Goal: Task Accomplishment & Management: Manage account settings

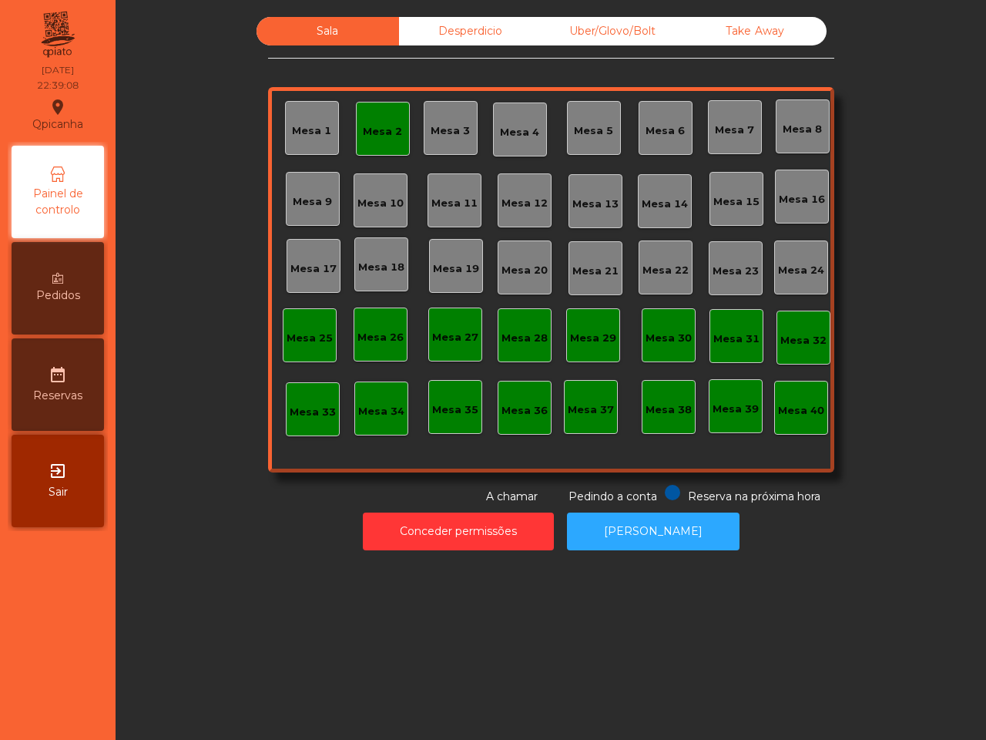
click at [451, 32] on div "Desperdicio" at bounding box center [470, 31] width 143 height 29
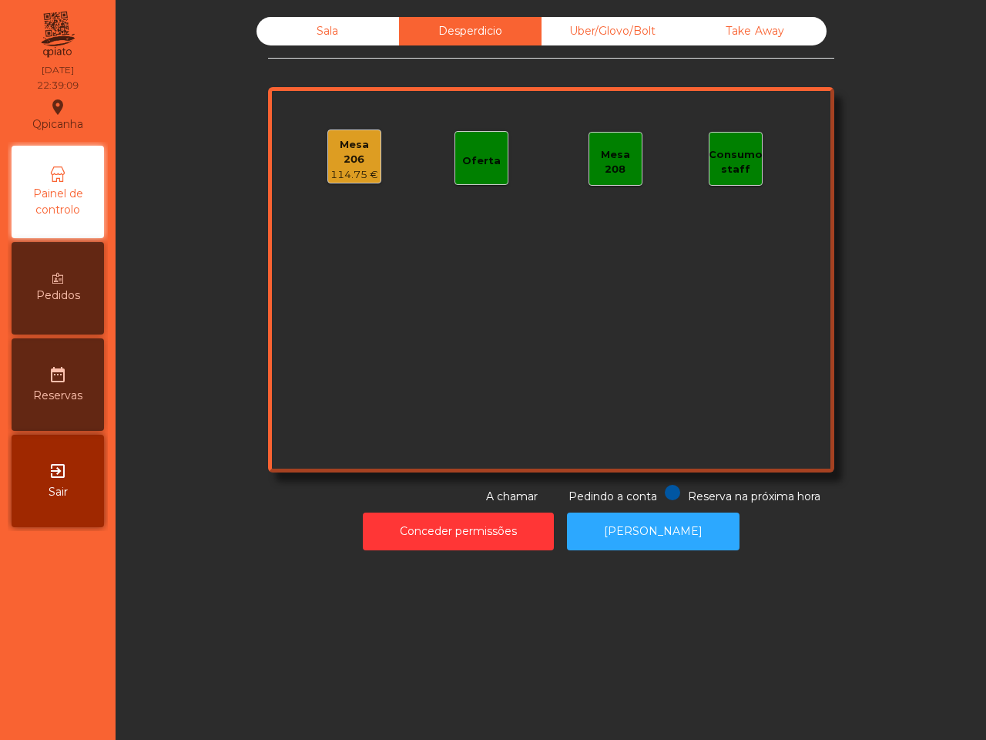
click at [575, 22] on div "Uber/Glovo/Bolt" at bounding box center [613, 31] width 143 height 29
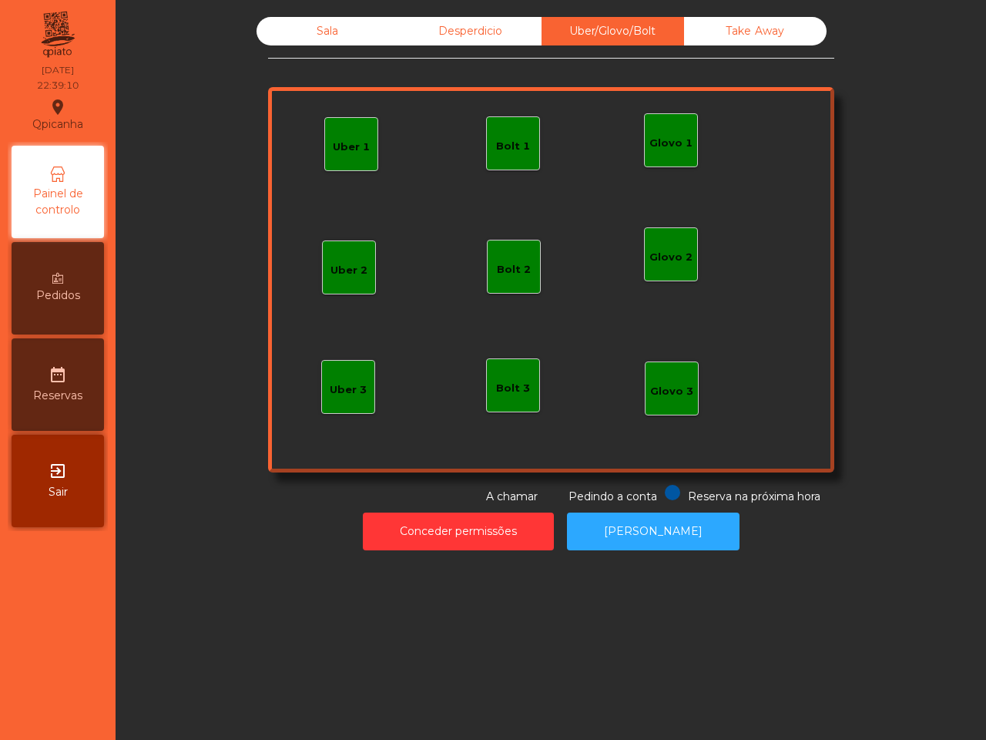
click at [730, 23] on div "Take Away" at bounding box center [755, 31] width 143 height 29
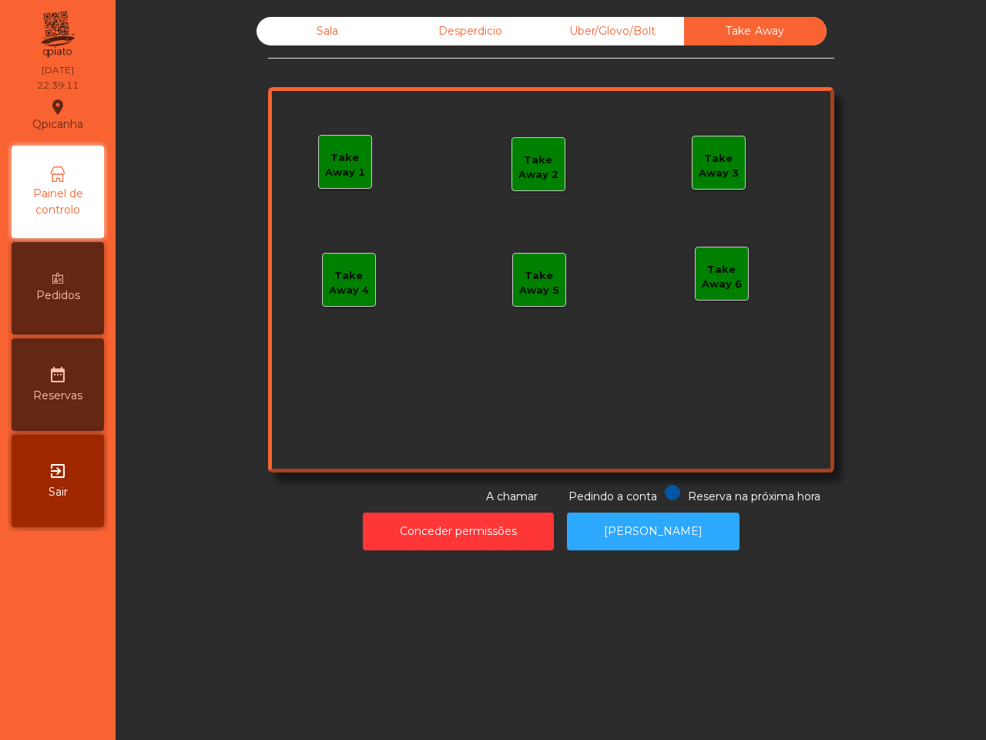
click at [344, 27] on div "Sala" at bounding box center [328, 31] width 143 height 29
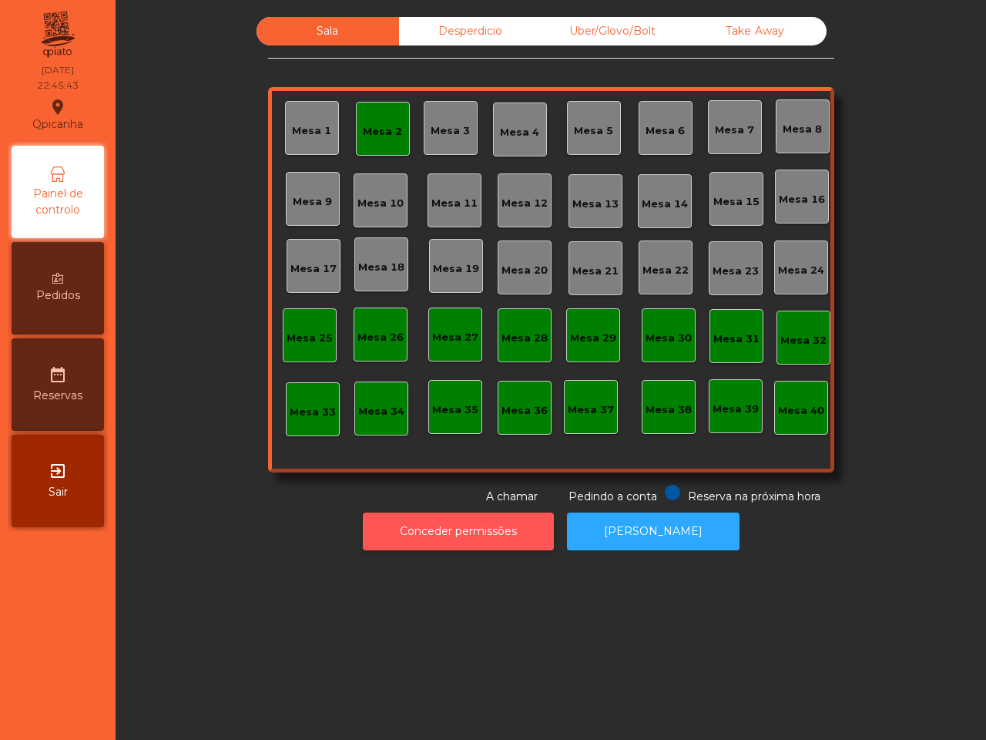
click at [530, 546] on button "Conceder permissões" at bounding box center [458, 531] width 191 height 38
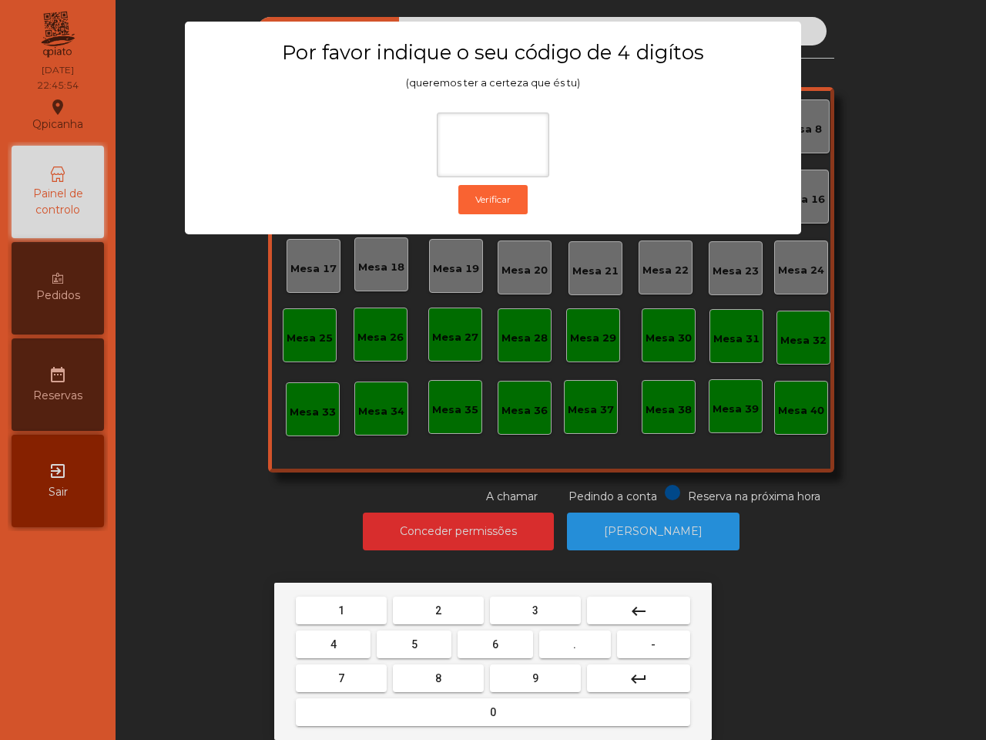
click at [490, 638] on button "6" at bounding box center [495, 644] width 75 height 28
click at [413, 638] on span "5" at bounding box center [414, 644] width 6 height 12
click at [358, 599] on button "1" at bounding box center [341, 610] width 91 height 28
click at [431, 605] on button "2" at bounding box center [438, 610] width 91 height 28
type input "****"
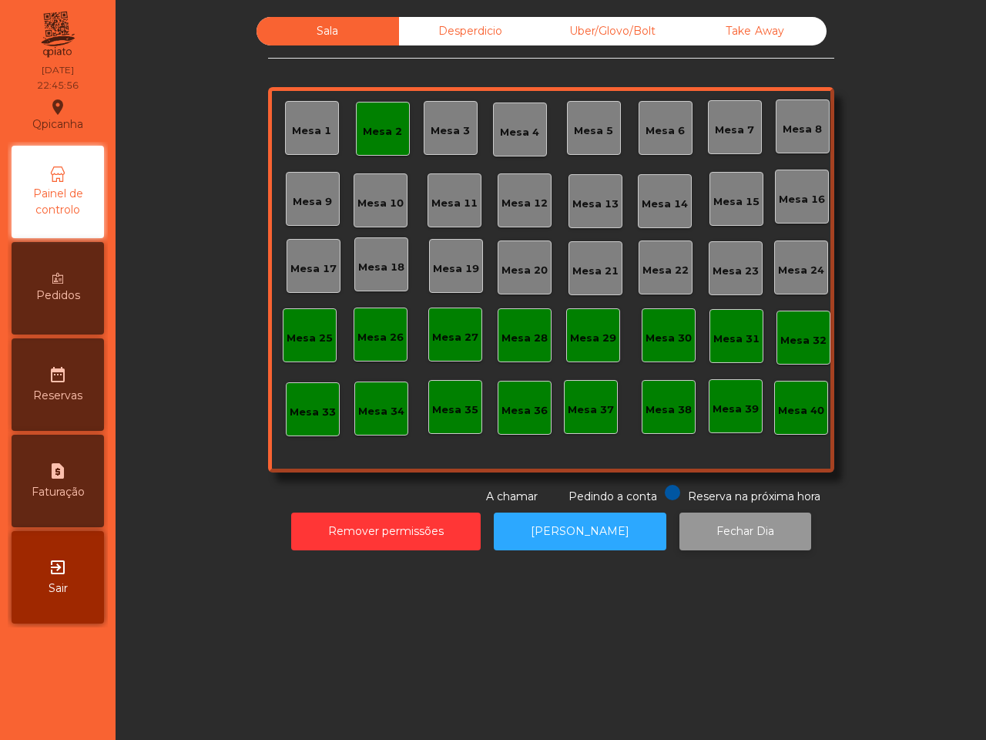
click at [730, 525] on button "Fechar Dia" at bounding box center [746, 531] width 132 height 38
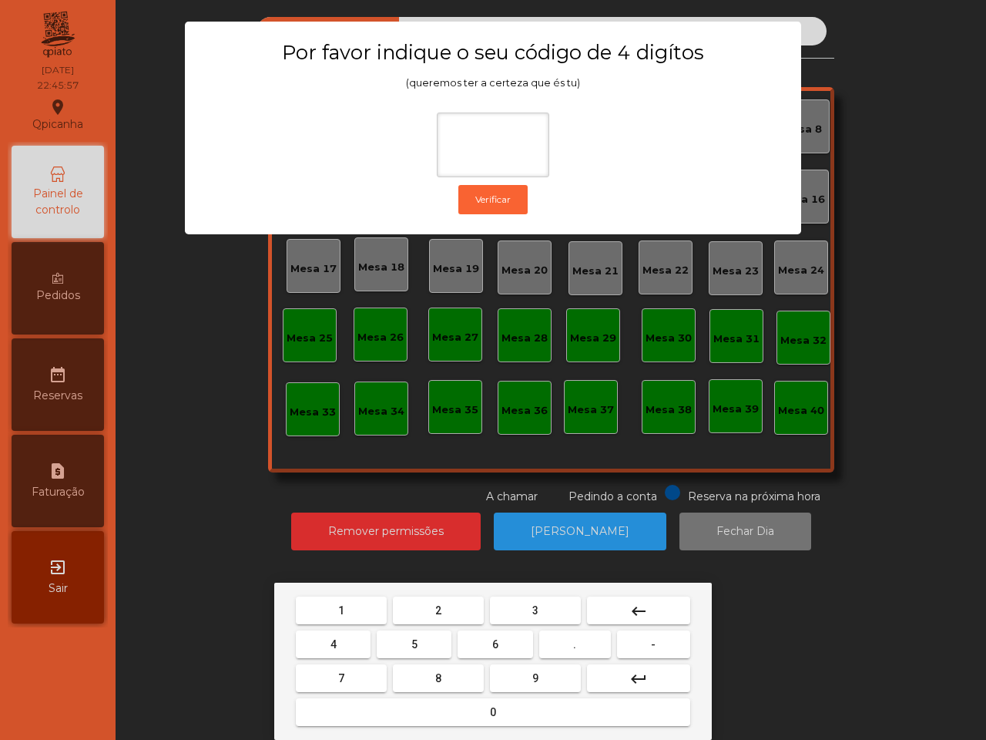
click at [465, 636] on button "6" at bounding box center [495, 644] width 75 height 28
click at [401, 641] on button "5" at bounding box center [414, 644] width 75 height 28
click at [352, 610] on button "1" at bounding box center [341, 610] width 91 height 28
click at [444, 611] on button "2" at bounding box center [438, 610] width 91 height 28
type input "****"
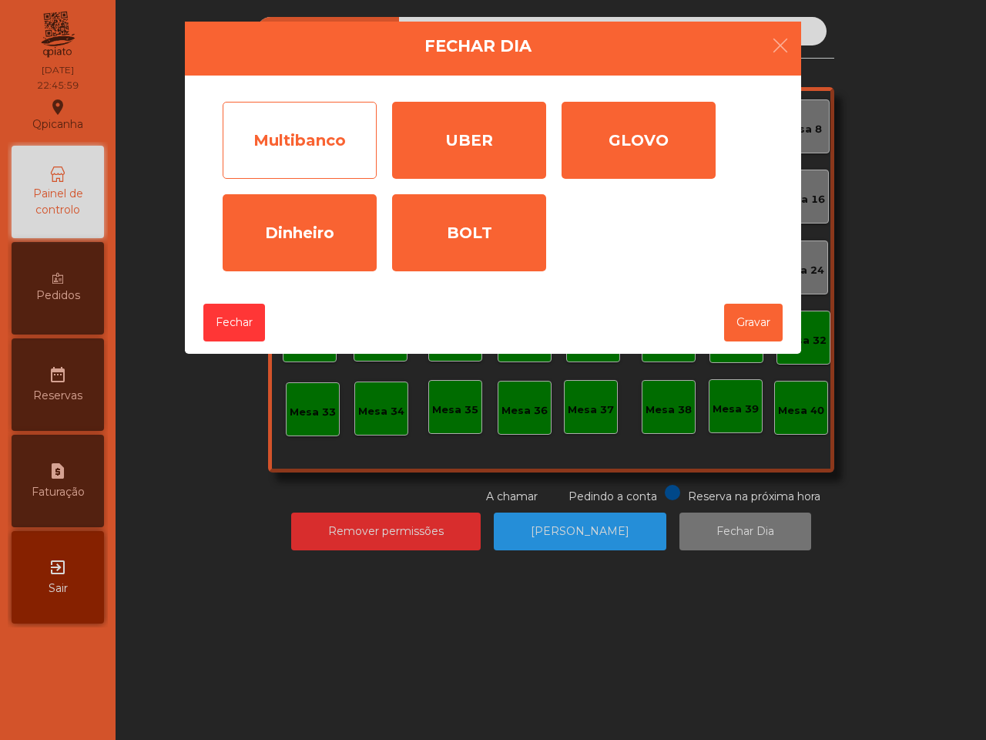
click at [295, 154] on div "Multibanco" at bounding box center [300, 140] width 154 height 77
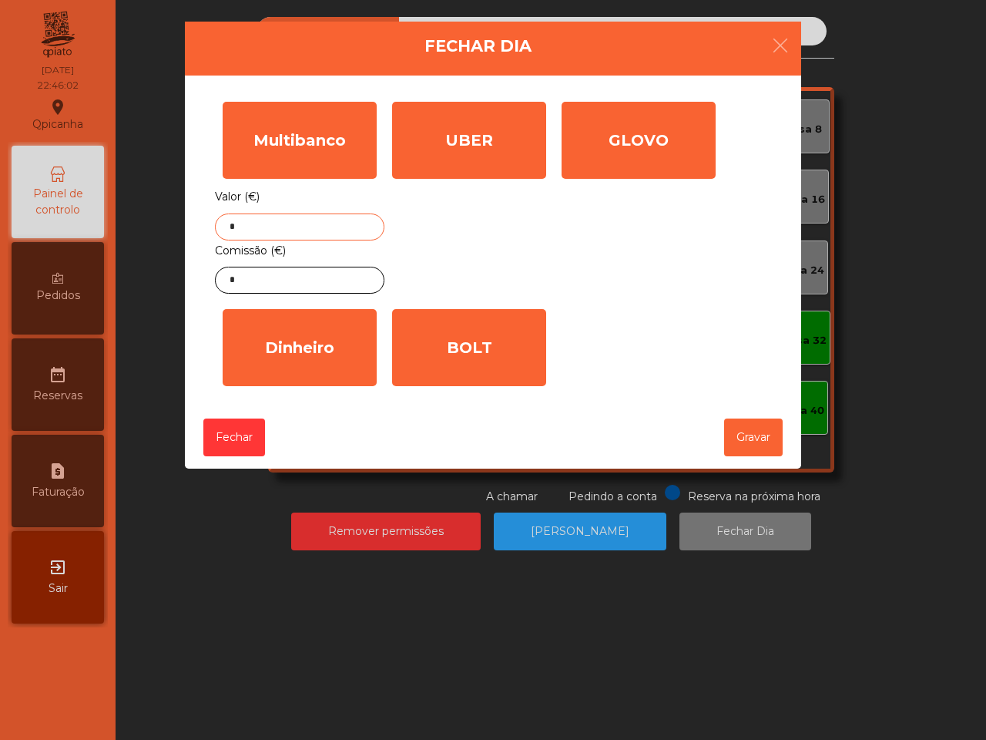
click at [300, 233] on input "*" at bounding box center [300, 226] width 170 height 27
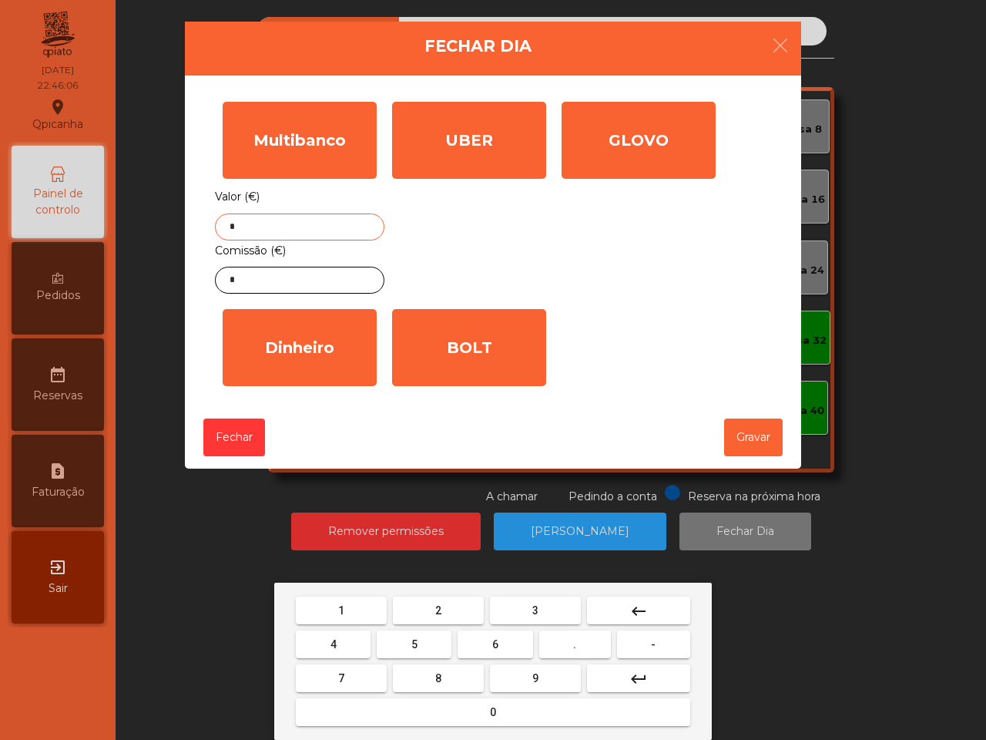
click at [352, 599] on button "1" at bounding box center [341, 610] width 91 height 28
click at [552, 606] on button "3" at bounding box center [535, 610] width 91 height 28
click at [448, 679] on button "8" at bounding box center [438, 678] width 91 height 28
click at [559, 634] on button "." at bounding box center [575, 644] width 72 height 28
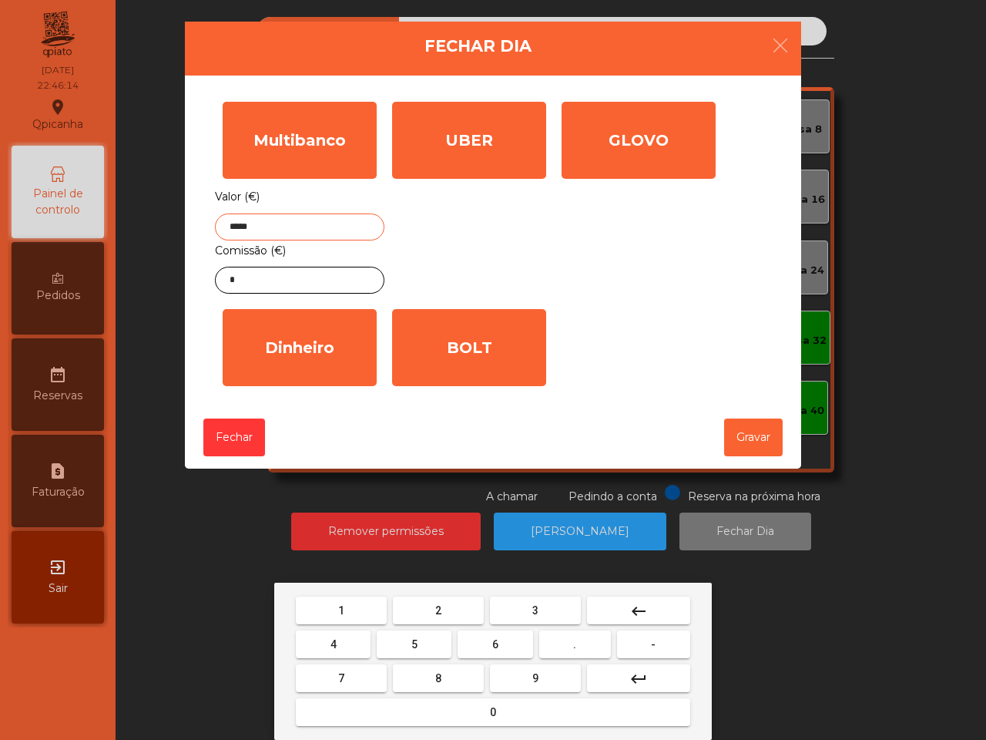
click at [414, 640] on span "5" at bounding box center [414, 644] width 6 height 12
click at [495, 638] on span "6" at bounding box center [495, 644] width 6 height 12
type input "*******"
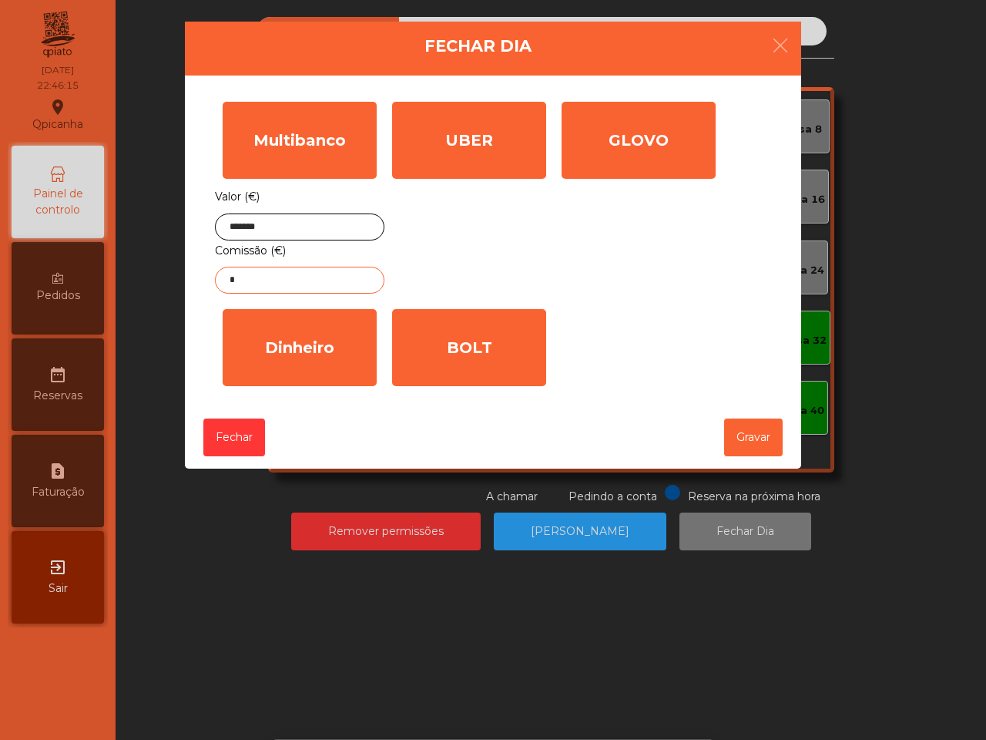
click at [321, 274] on input "*" at bounding box center [300, 280] width 170 height 27
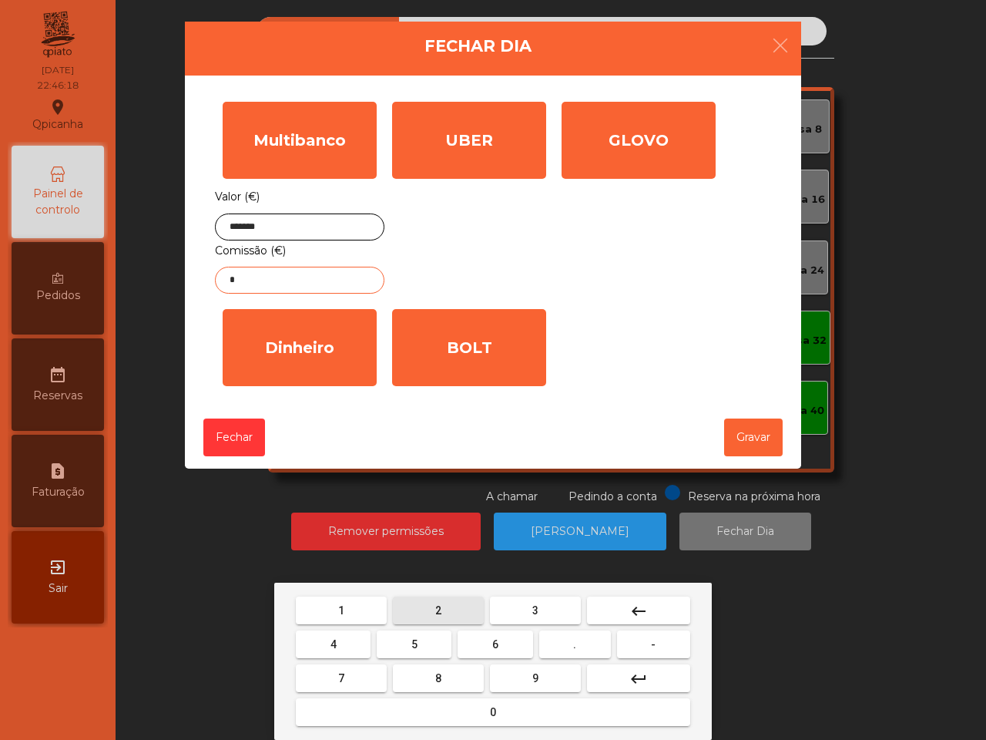
click at [462, 609] on button "2" at bounding box center [438, 610] width 91 height 28
click at [588, 636] on button "." at bounding box center [575, 644] width 72 height 28
click at [429, 672] on button "8" at bounding box center [438, 678] width 91 height 28
click at [440, 596] on button "2" at bounding box center [438, 610] width 91 height 28
type input "****"
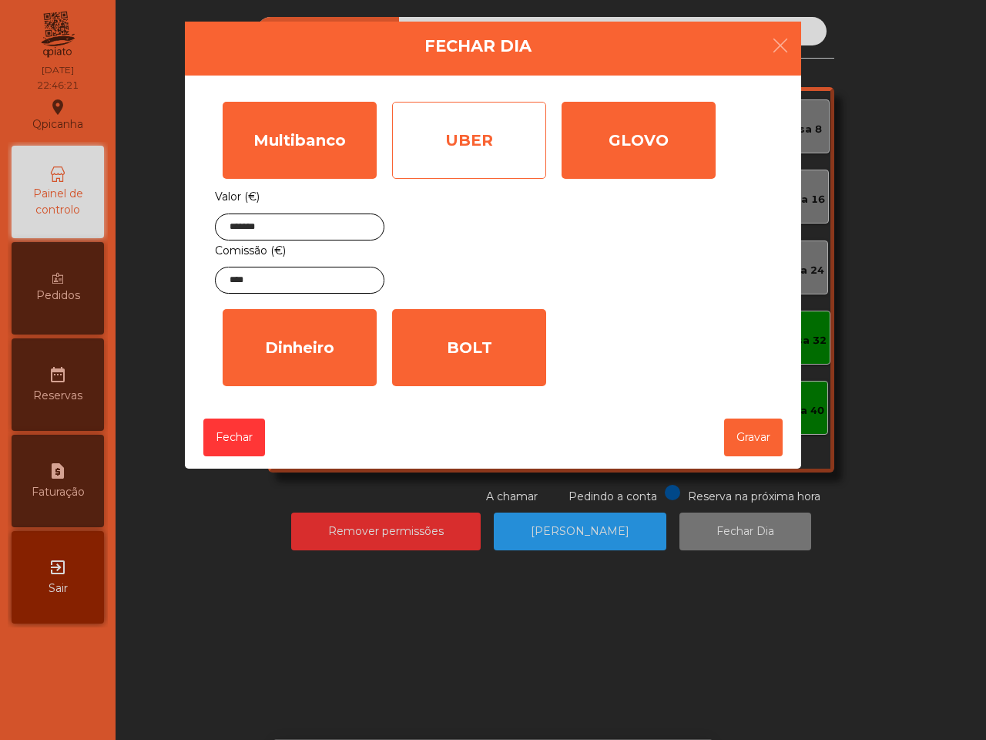
click at [475, 155] on div "UBER" at bounding box center [469, 140] width 154 height 77
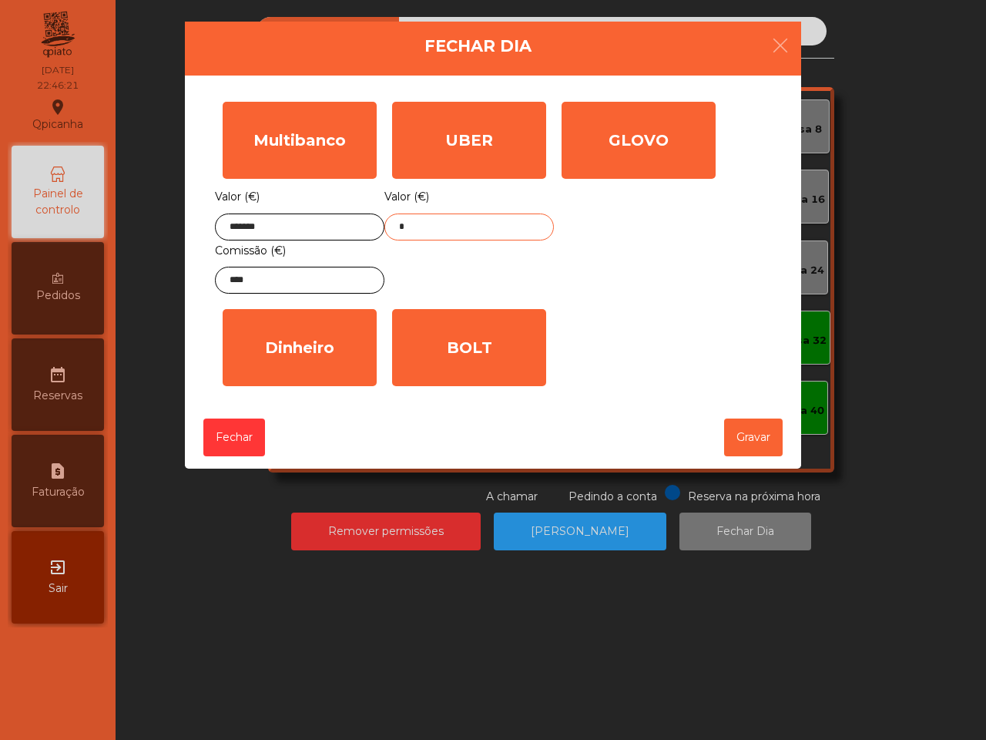
click at [468, 237] on input "*" at bounding box center [469, 226] width 170 height 27
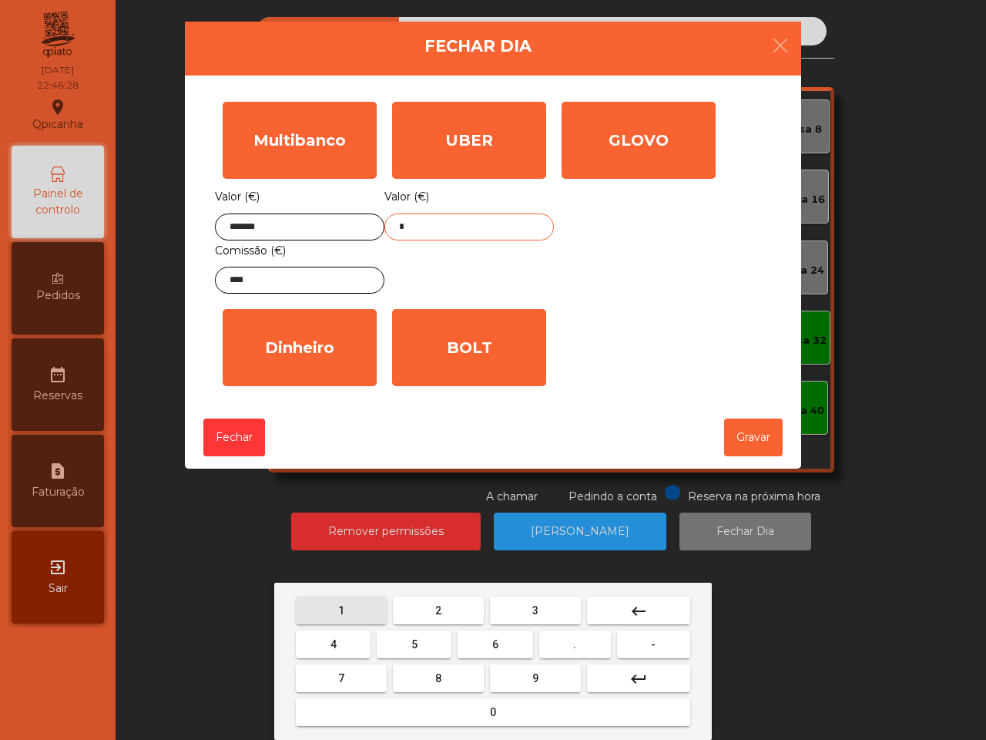
click at [330, 603] on button "1" at bounding box center [341, 610] width 91 height 28
click at [455, 614] on button "2" at bounding box center [438, 610] width 91 height 28
click at [584, 647] on button "." at bounding box center [575, 644] width 72 height 28
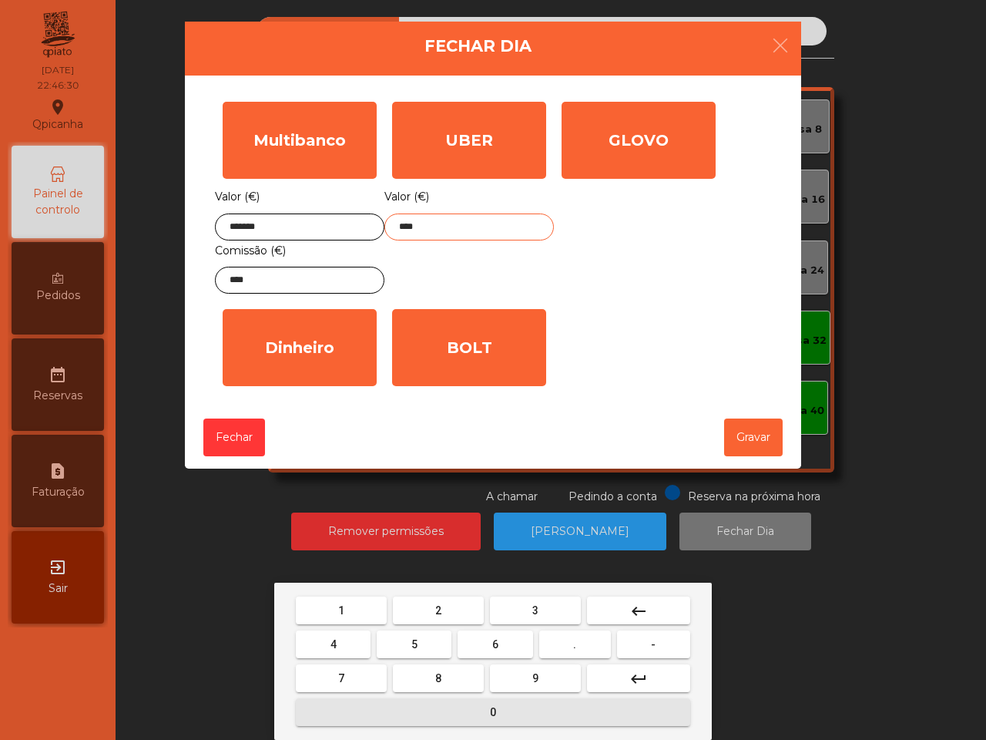
click at [549, 705] on button "0" at bounding box center [493, 712] width 394 height 28
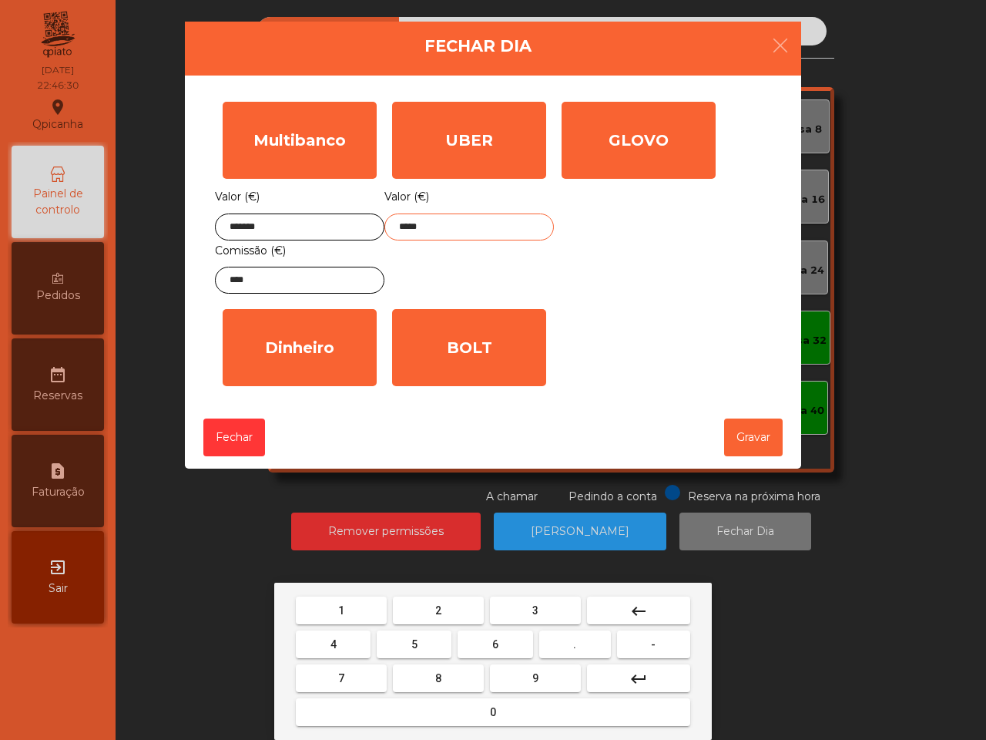
click at [542, 606] on button "3" at bounding box center [535, 610] width 91 height 28
type input "******"
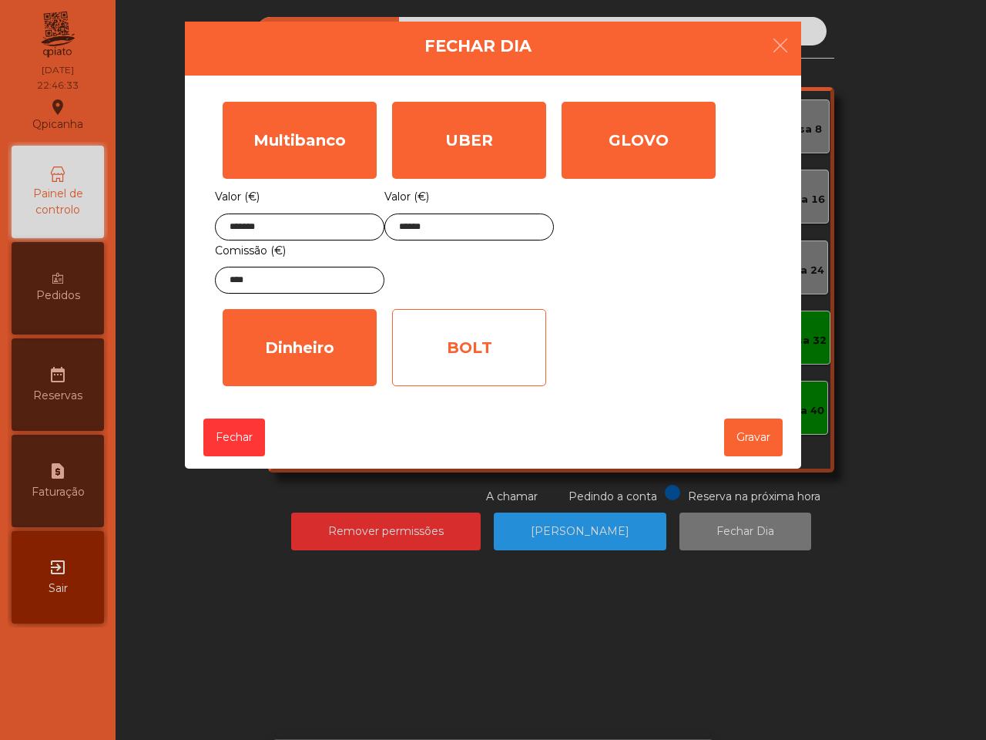
click at [432, 364] on div "BOLT" at bounding box center [469, 347] width 154 height 77
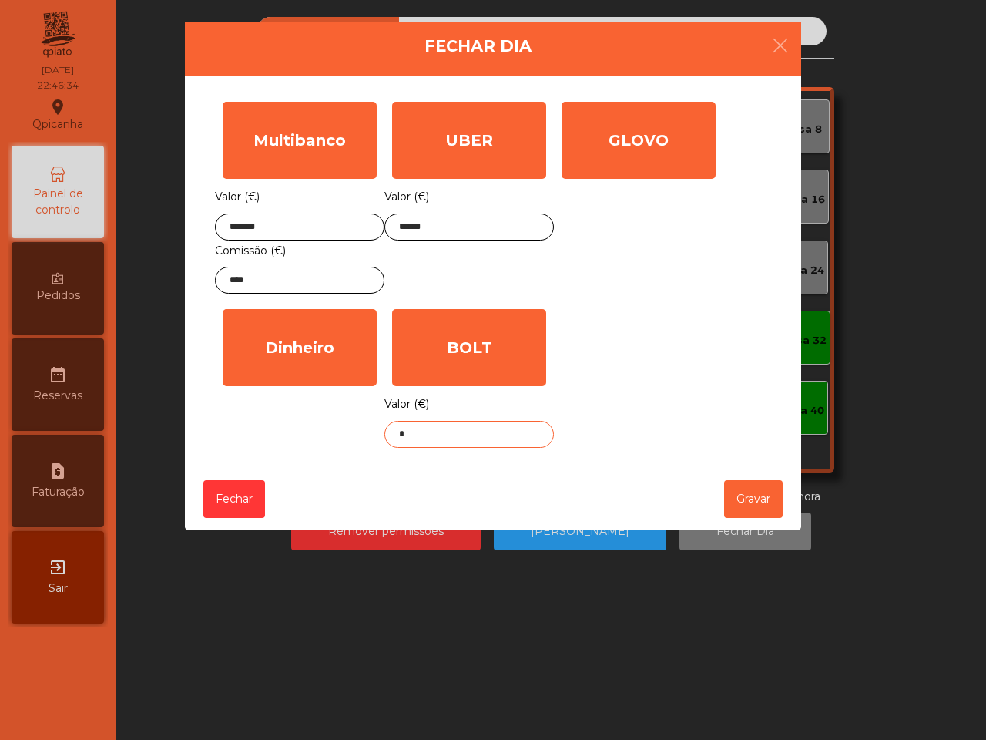
click at [452, 441] on input "*" at bounding box center [469, 434] width 170 height 27
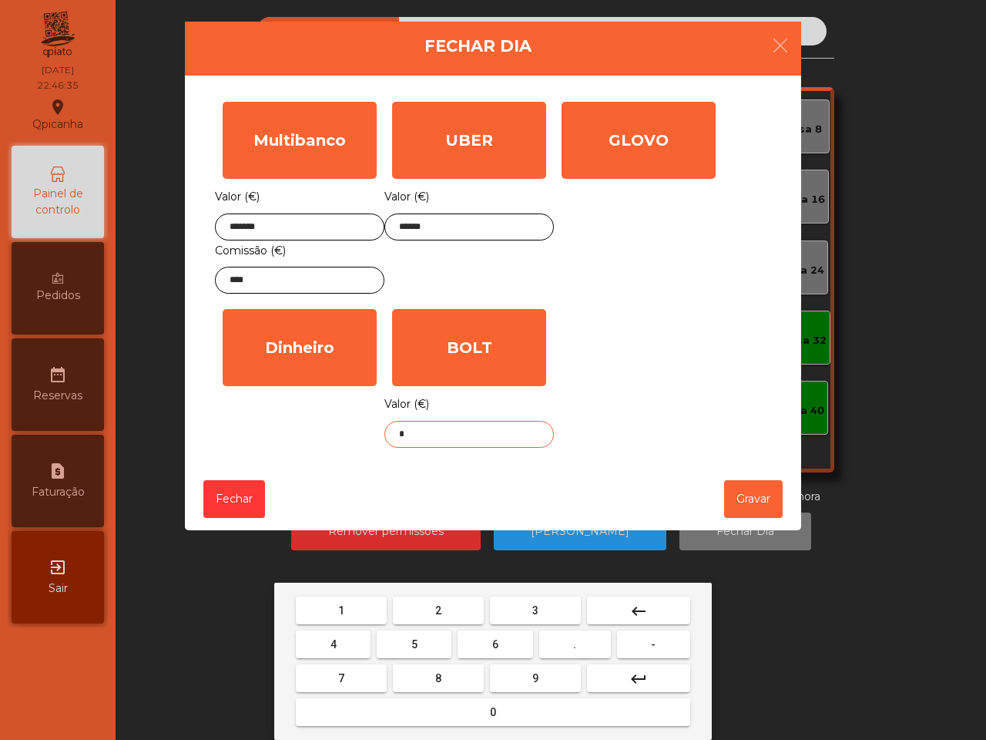
click at [441, 611] on button "2" at bounding box center [438, 610] width 91 height 28
click at [571, 642] on button "." at bounding box center [575, 644] width 72 height 28
click at [542, 609] on button "3" at bounding box center [535, 610] width 91 height 28
click at [556, 669] on button "9" at bounding box center [535, 678] width 91 height 28
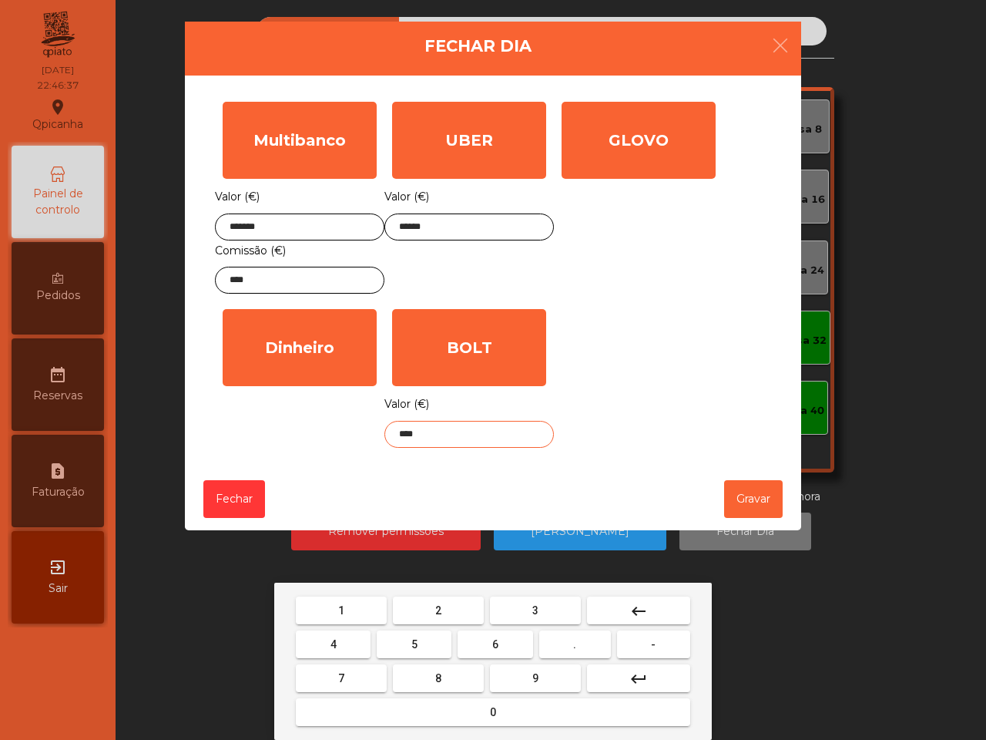
type input "*****"
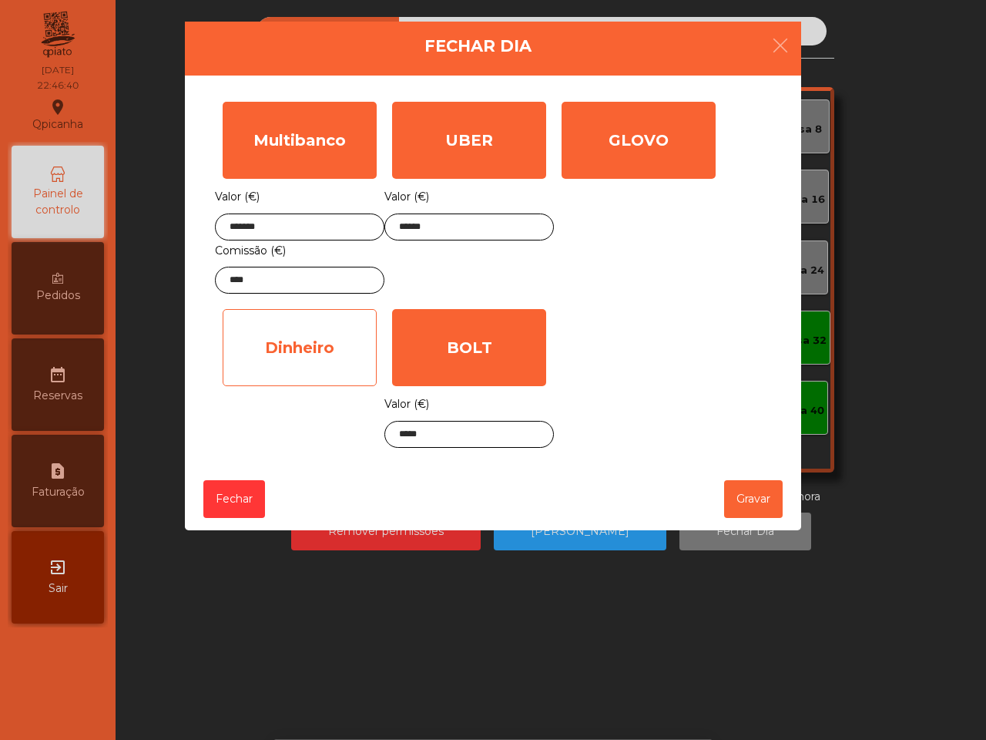
click at [325, 345] on div "Dinheiro" at bounding box center [300, 347] width 154 height 77
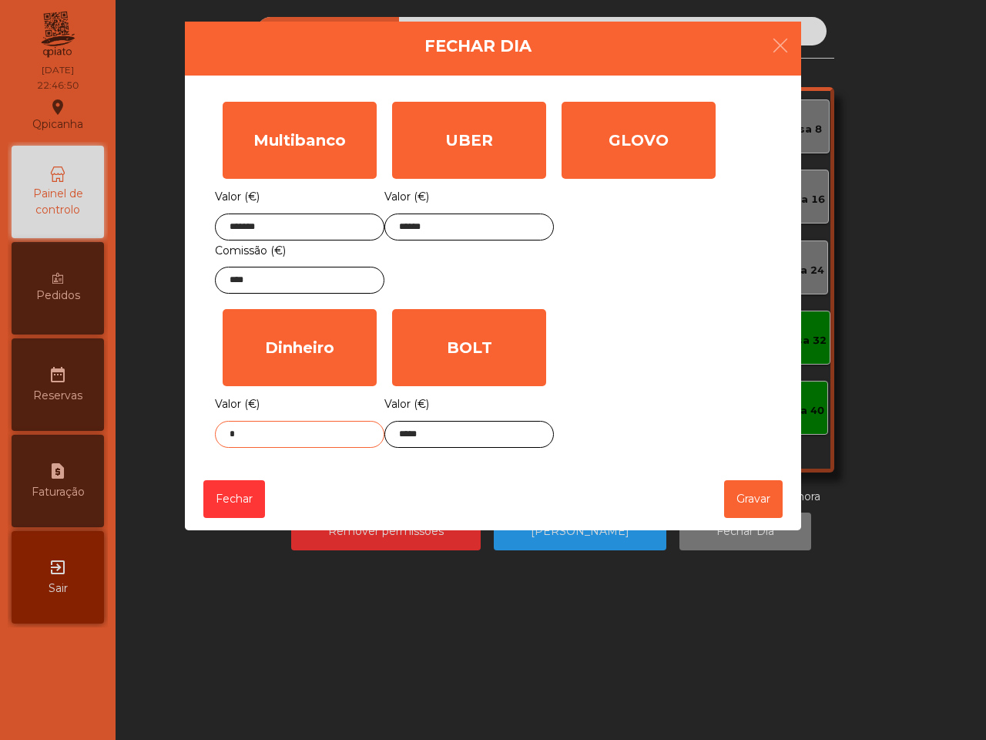
click at [328, 443] on input "*" at bounding box center [300, 434] width 170 height 27
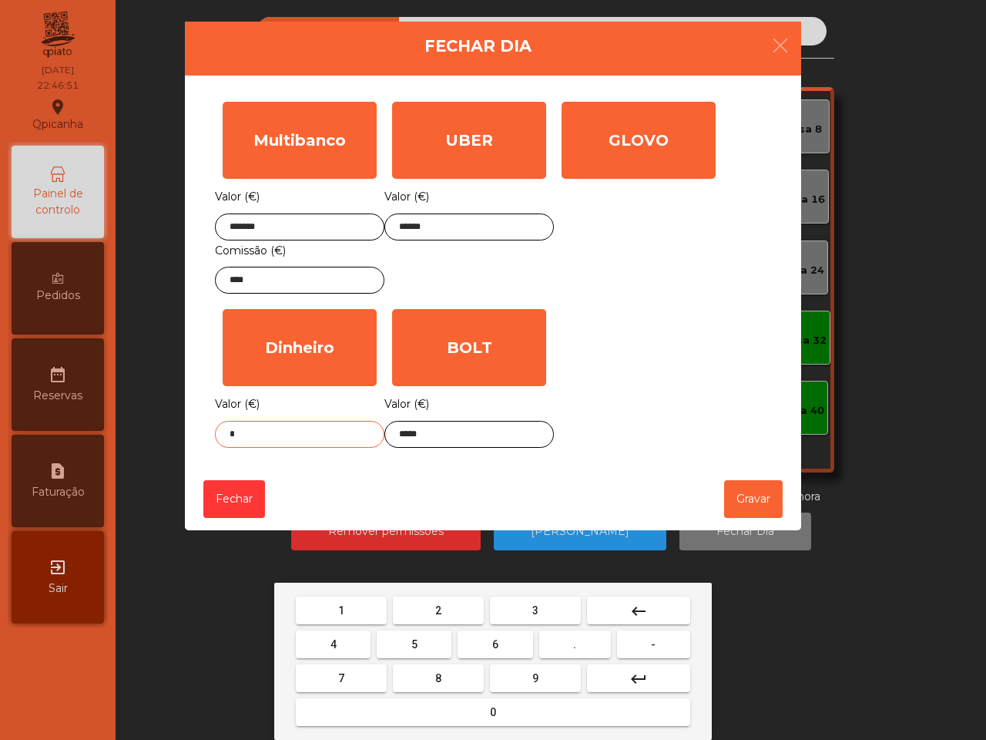
click at [515, 713] on button "0" at bounding box center [493, 712] width 394 height 28
click at [588, 646] on button "." at bounding box center [575, 644] width 72 height 28
click at [538, 672] on button "9" at bounding box center [535, 678] width 91 height 28
click at [329, 640] on button "4" at bounding box center [333, 644] width 75 height 28
type input "****"
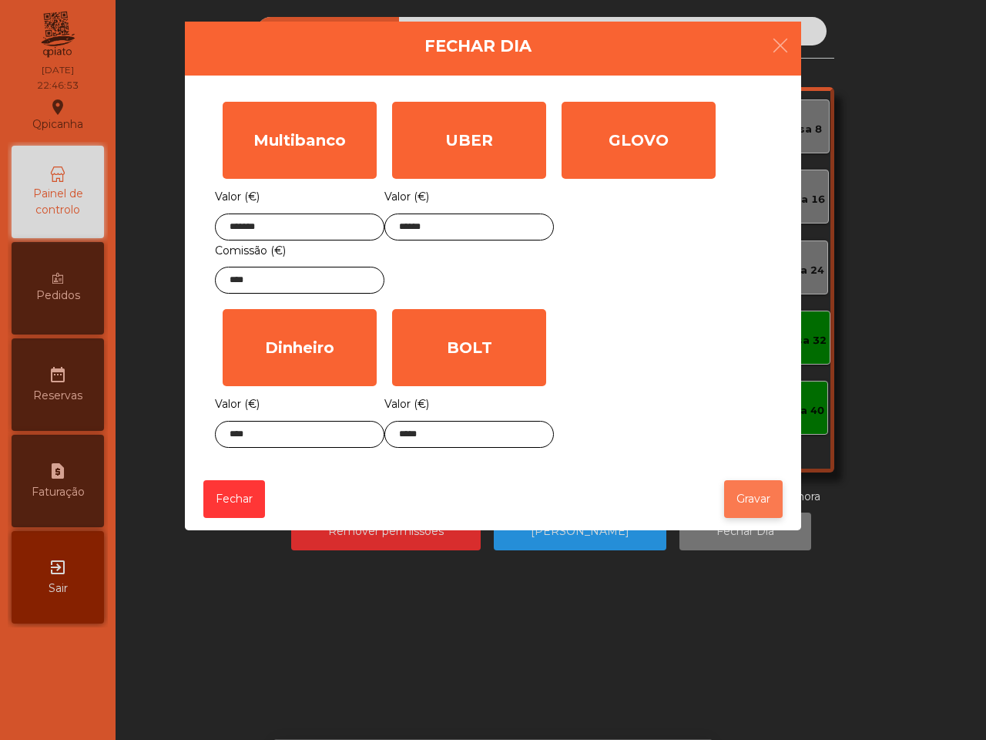
click at [741, 497] on button "Gravar" at bounding box center [753, 499] width 59 height 38
